Goal: Task Accomplishment & Management: Use online tool/utility

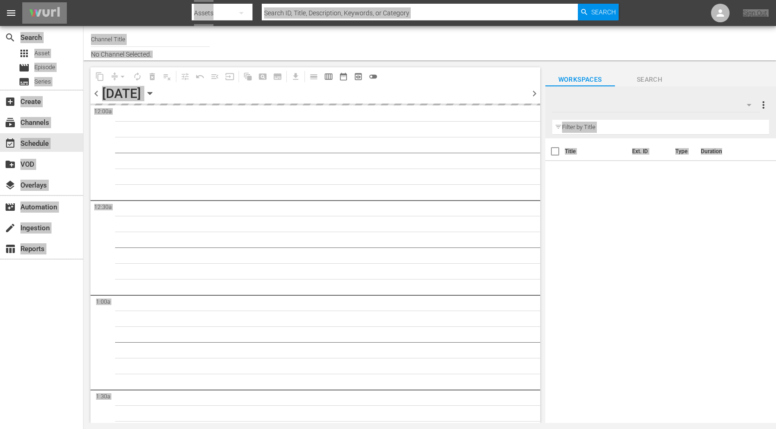
type input "The Film Detective (1847)"
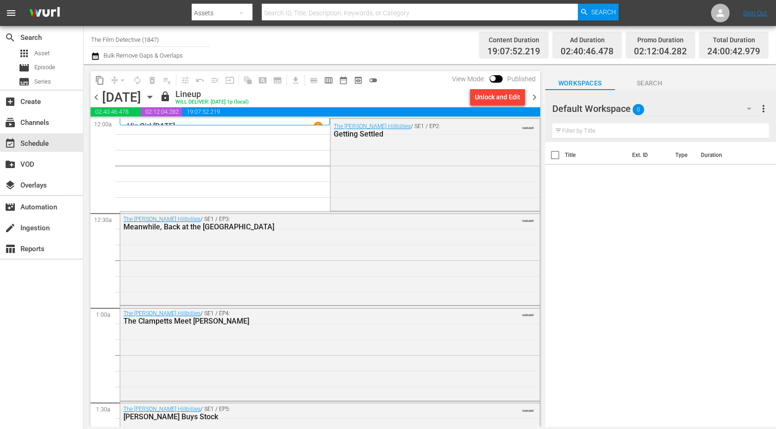
click at [535, 97] on span "chevron_right" at bounding box center [535, 97] width 12 height 12
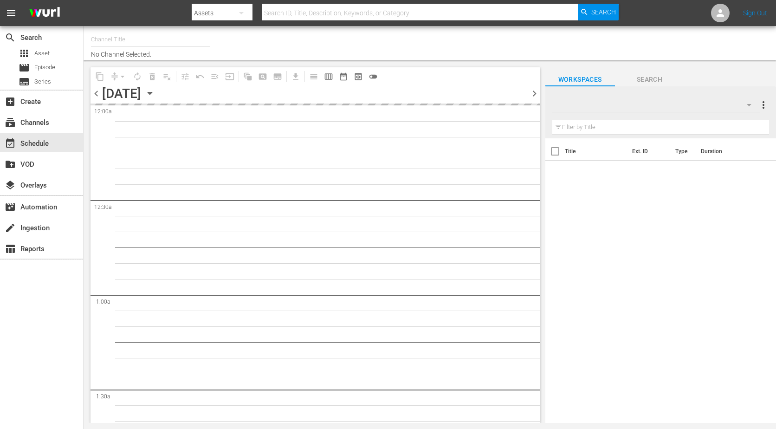
type input "The Film Detective (1847)"
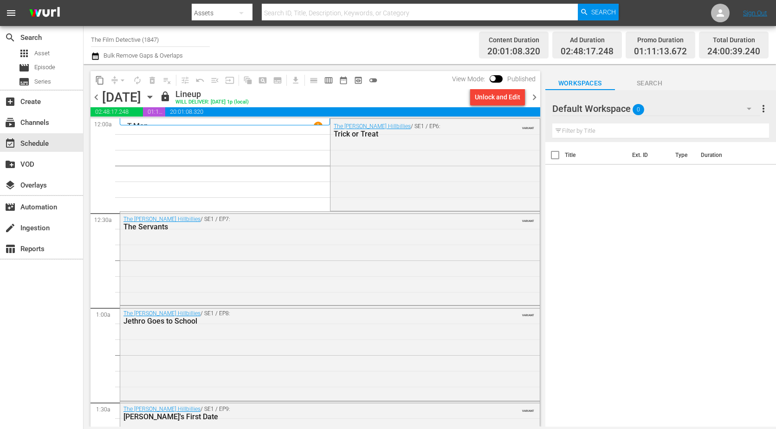
click at [534, 101] on span "chevron_right" at bounding box center [535, 97] width 12 height 12
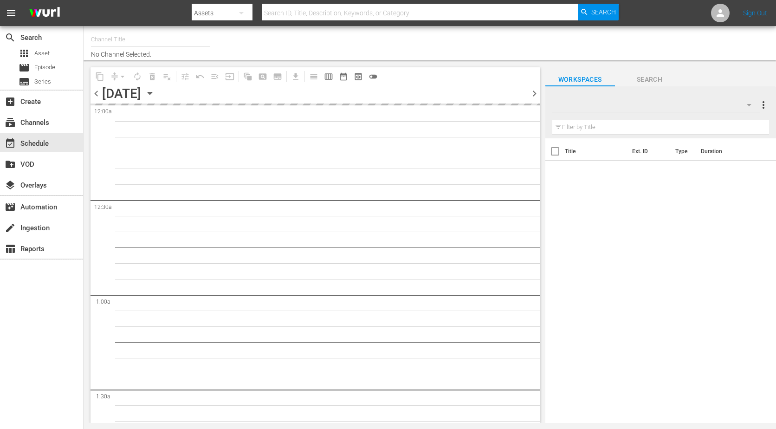
type input "The Film Detective (1847)"
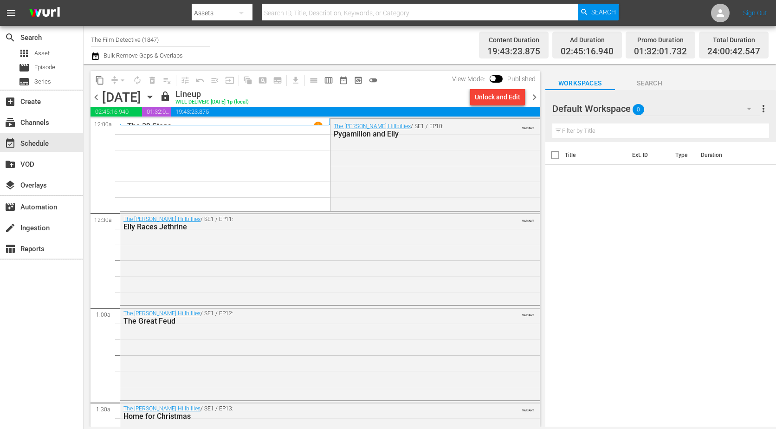
click at [536, 98] on span "chevron_right" at bounding box center [535, 97] width 12 height 12
